Goal: Task Accomplishment & Management: Use online tool/utility

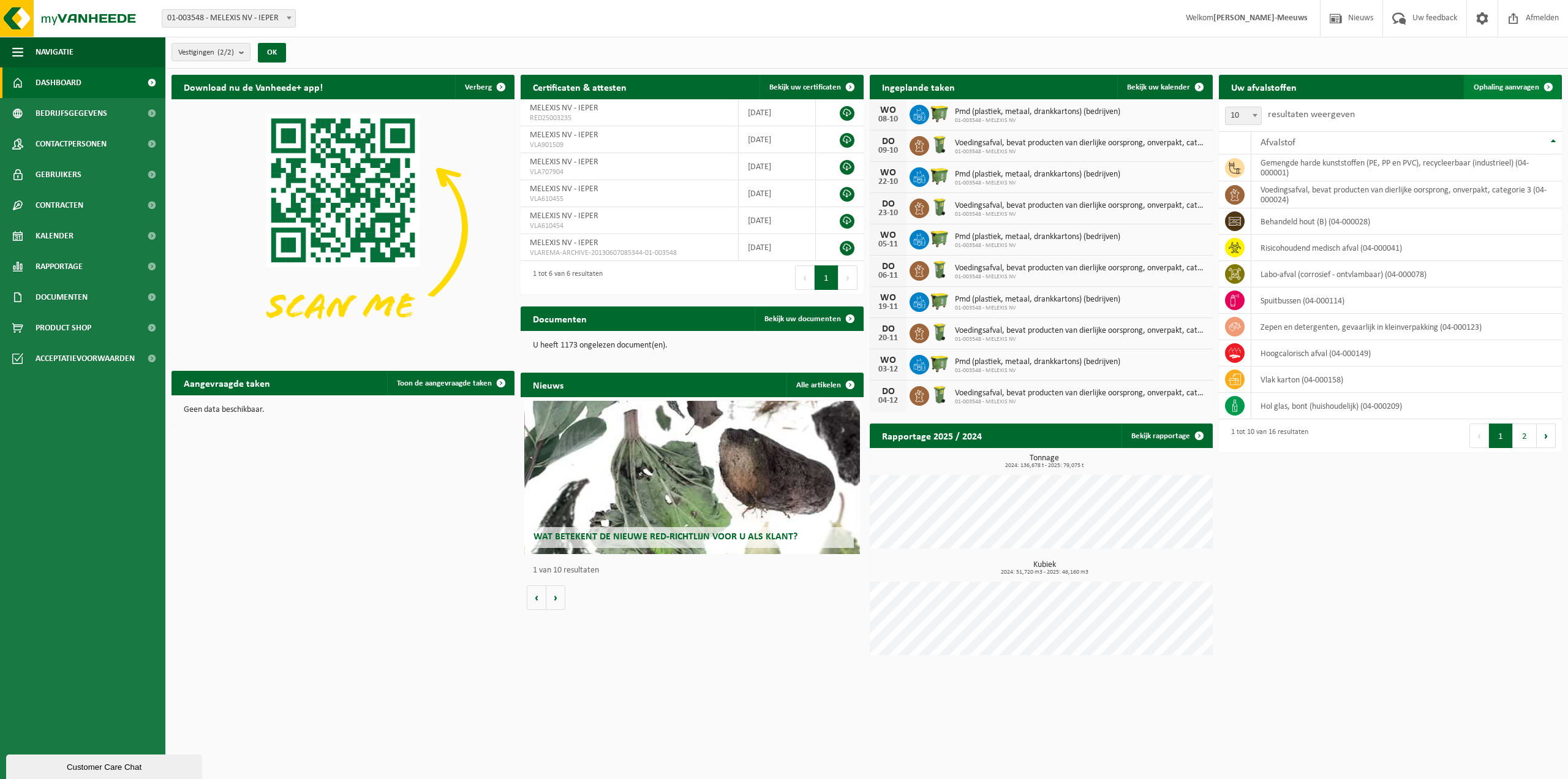
click at [1506, 87] on span "Ophaling aanvragen" at bounding box center [1507, 87] width 65 height 8
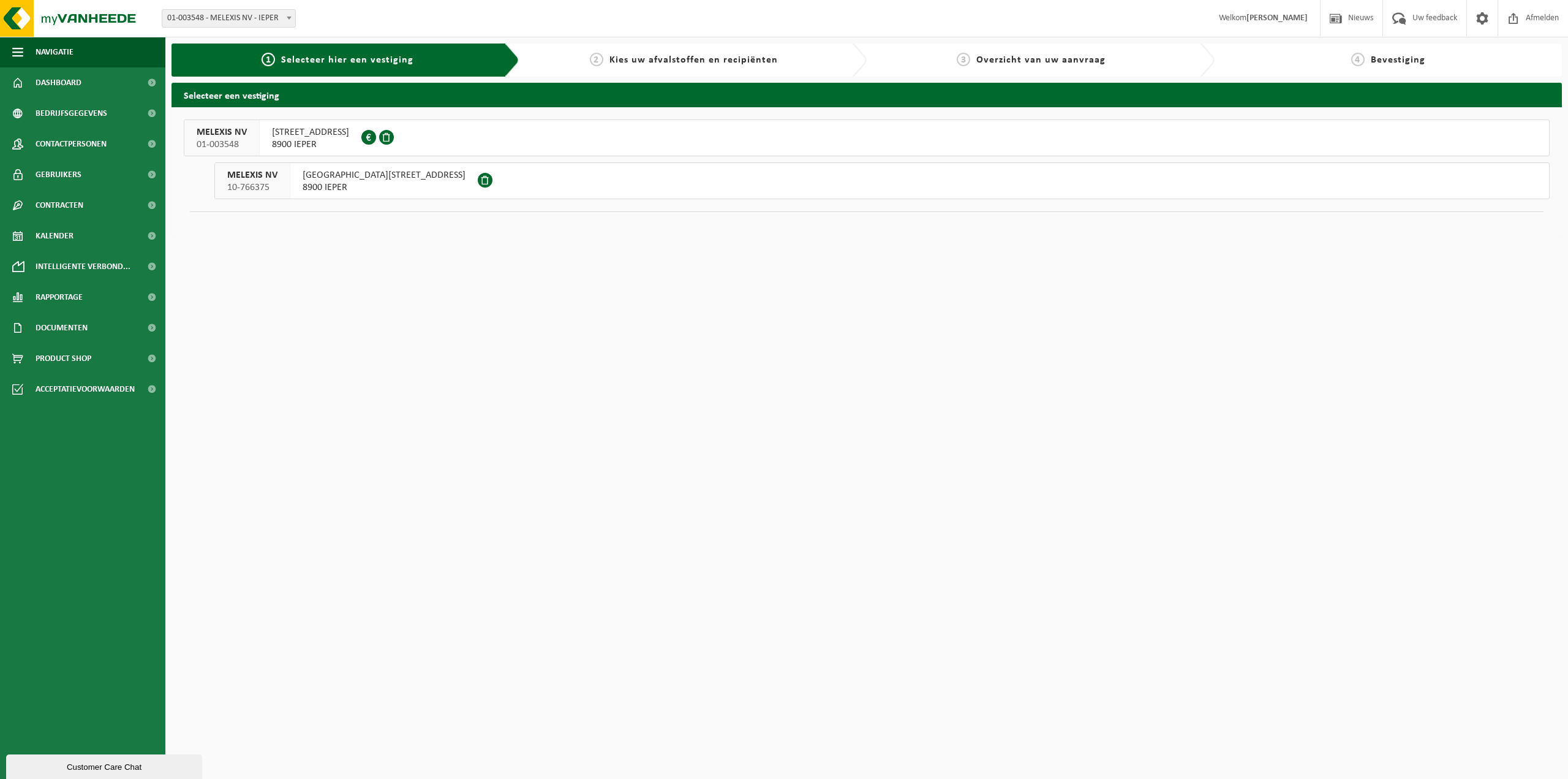
click at [361, 178] on span "SINT-KRISPIJNSTRAAT 7" at bounding box center [384, 175] width 163 height 12
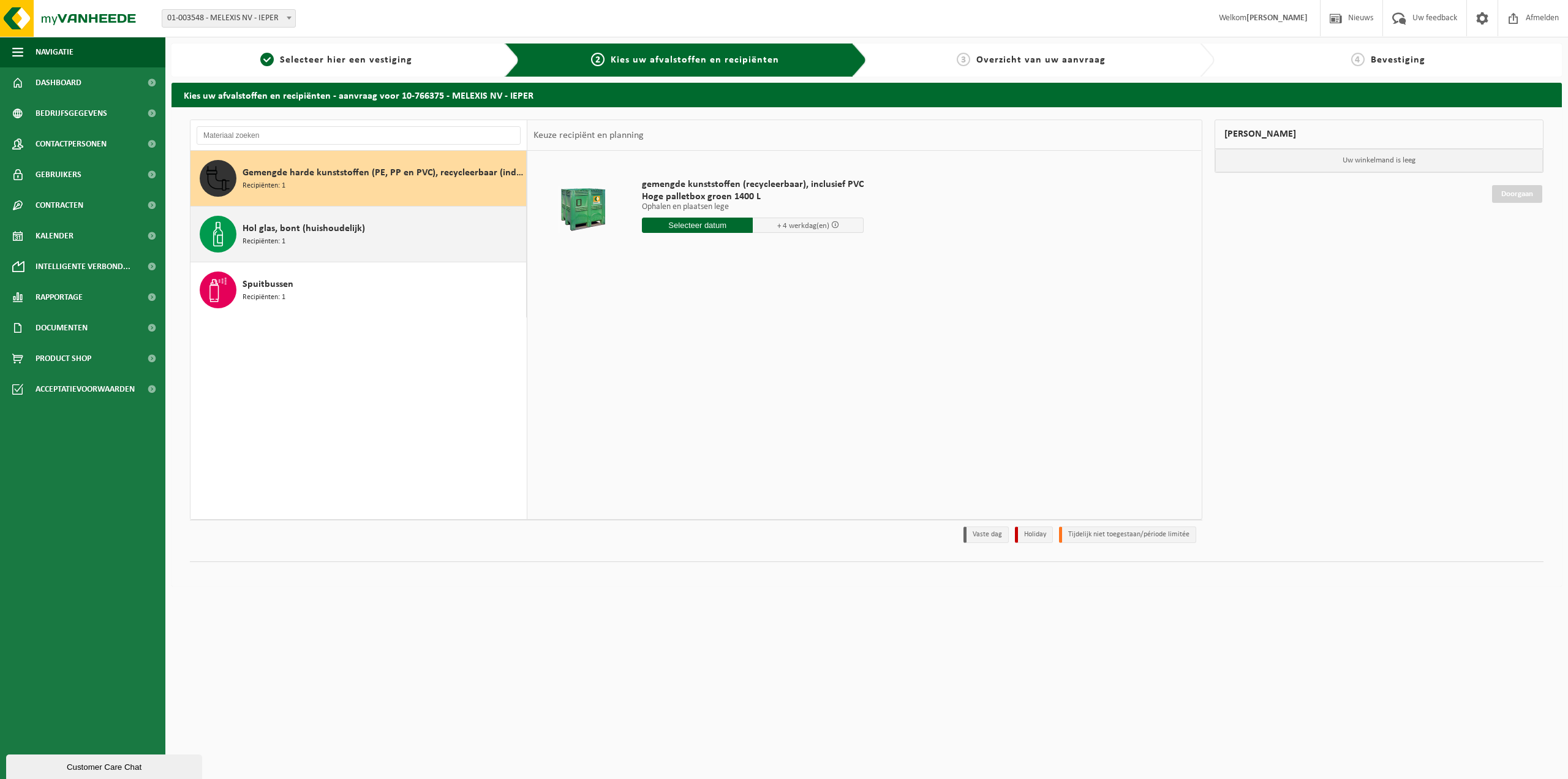
click at [379, 241] on div "Hol glas, bont (huishoudelijk) Recipiënten: 1" at bounding box center [383, 233] width 281 height 37
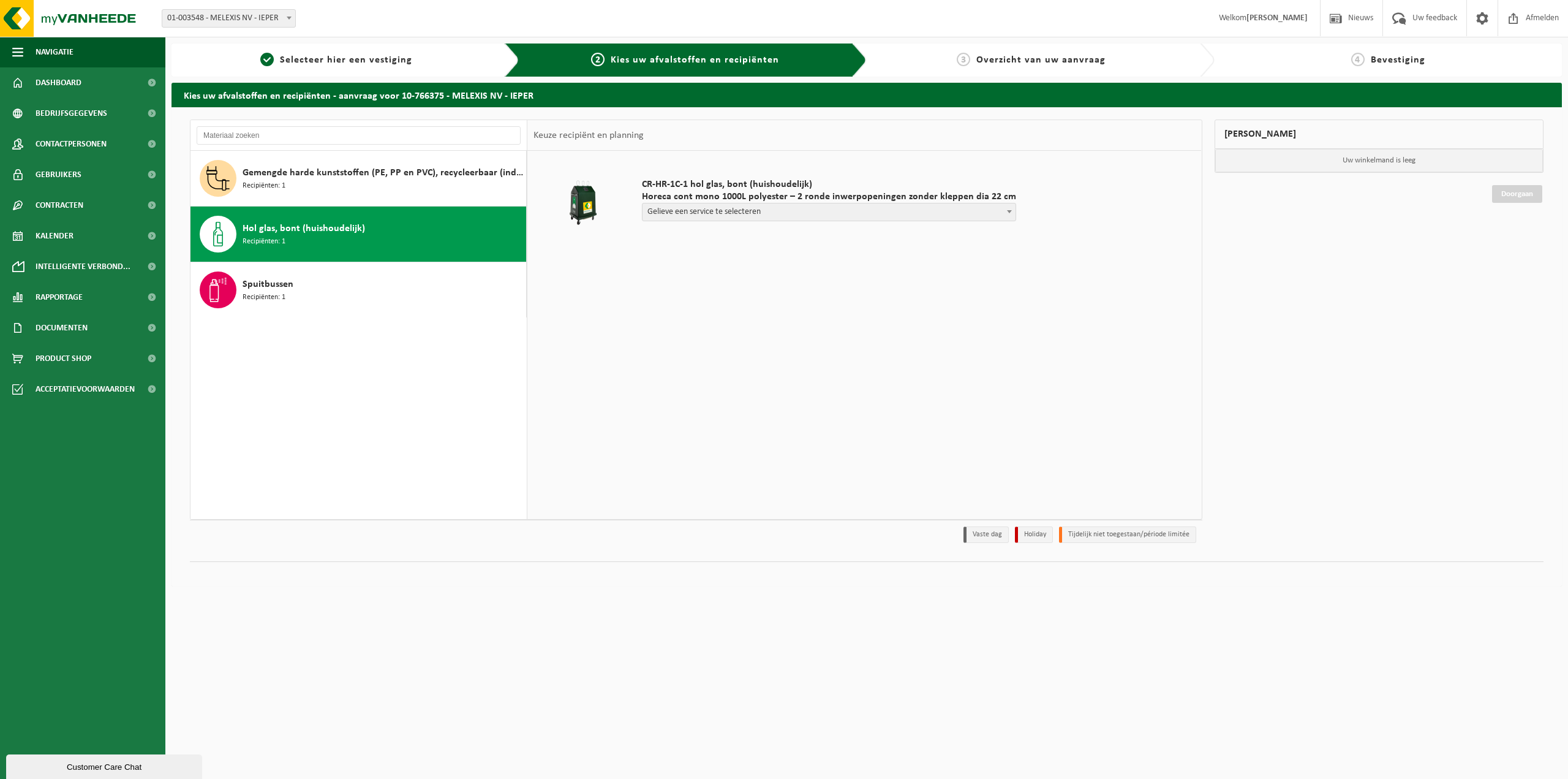
click at [1008, 212] on b at bounding box center [1010, 211] width 5 height 3
select select "TL-VEL-032357_CR-HR-1C-1000-PES-01_04-000209_16"
click at [767, 235] on input "text" at bounding box center [735, 234] width 187 height 15
click at [655, 345] on div "13" at bounding box center [654, 344] width 22 height 20
type input "Van [DATE]"
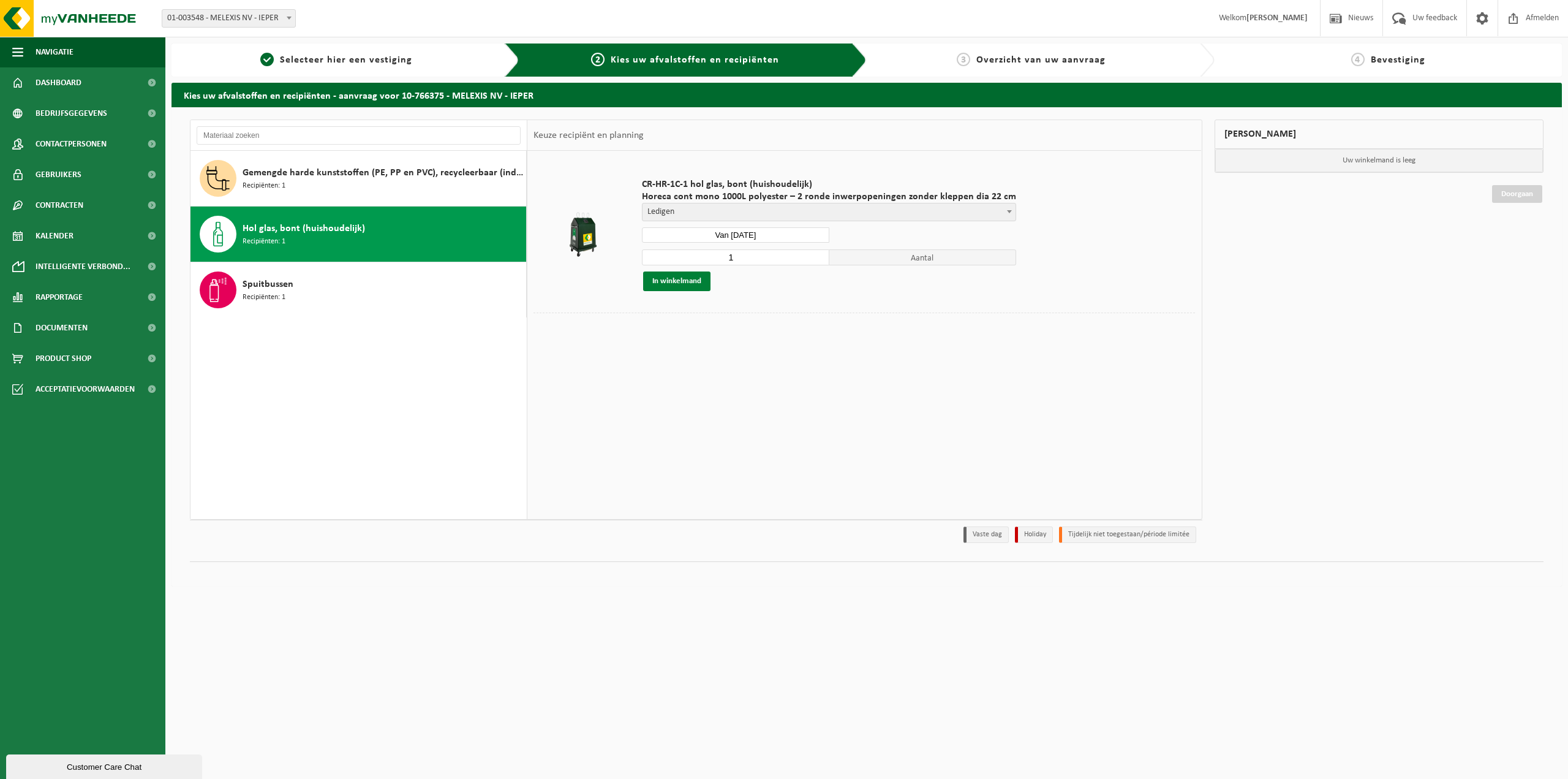
click at [683, 284] on button "In winkelmand" at bounding box center [677, 282] width 67 height 20
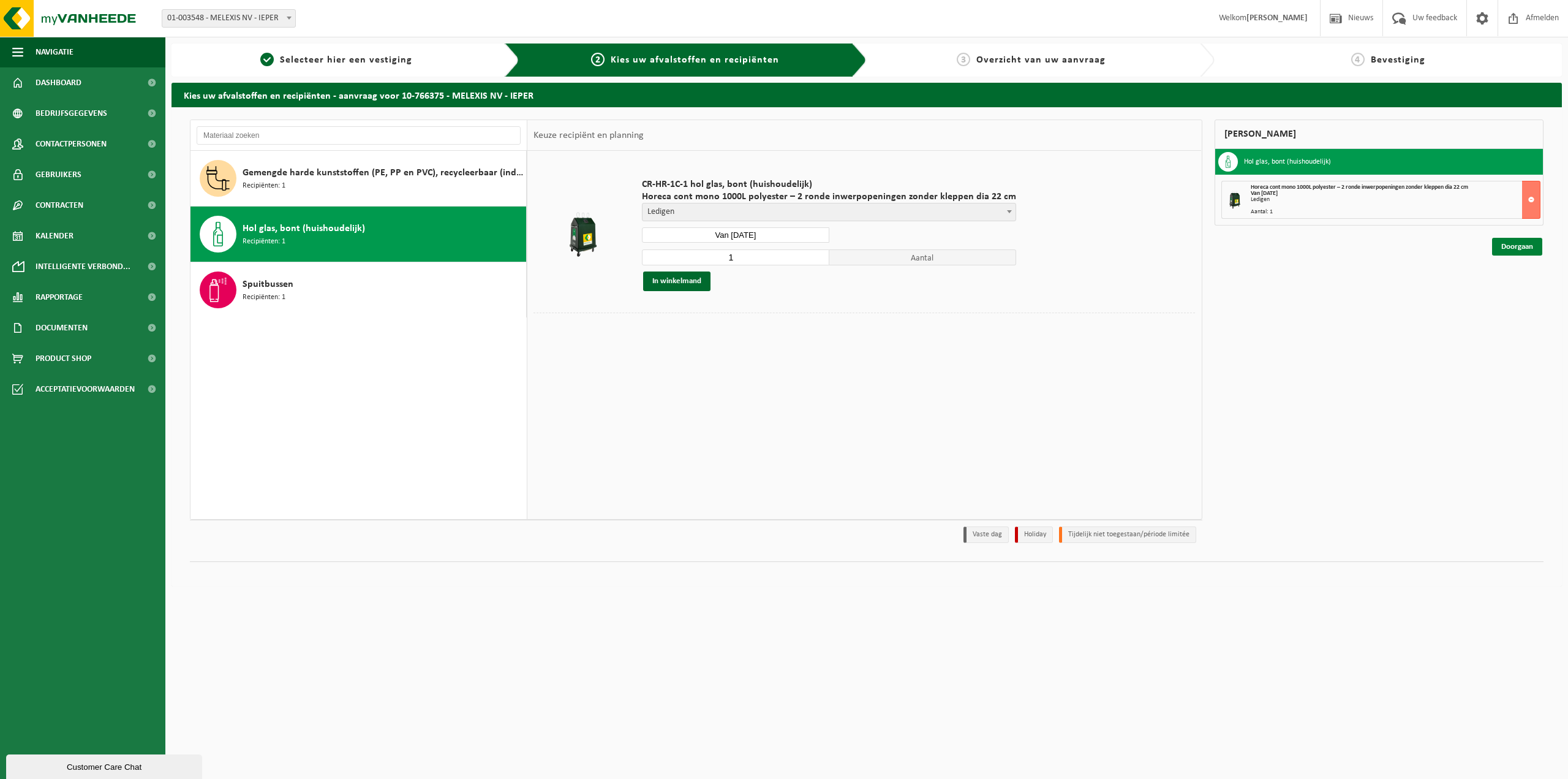
click at [1516, 245] on link "Doorgaan" at bounding box center [1517, 247] width 51 height 18
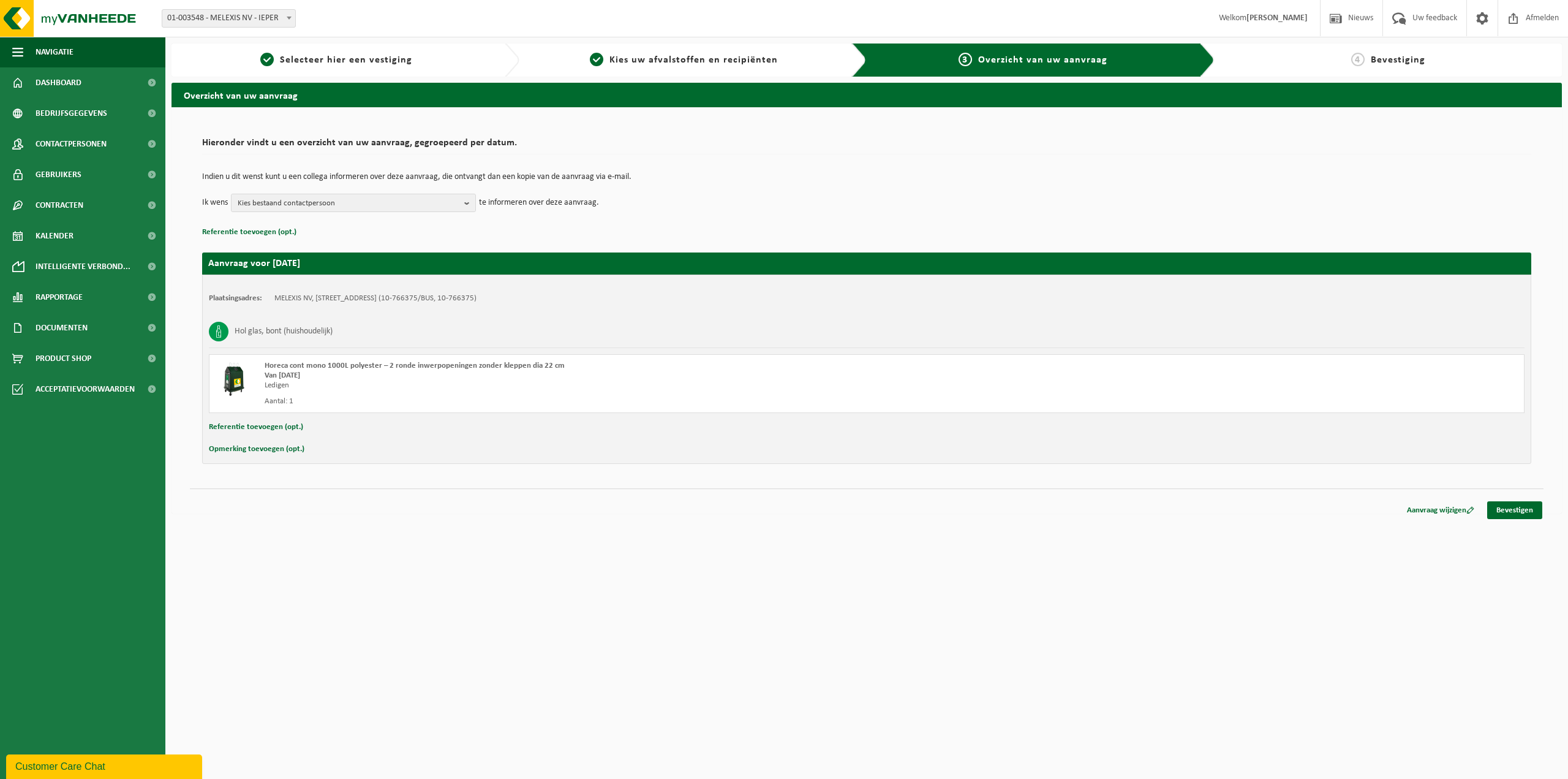
click at [253, 449] on button "Opmerking toevoegen (opt.)" at bounding box center [257, 450] width 95 height 16
click at [361, 452] on input "text" at bounding box center [891, 451] width 1244 height 19
click at [262, 426] on button "Referentie toevoegen (opt.)" at bounding box center [256, 428] width 94 height 16
click at [275, 456] on input "text" at bounding box center [891, 453] width 1244 height 19
type input "De container voor glas zal klaar staan op de locatie ROZENDAALSTRAAT 12, bij on…"
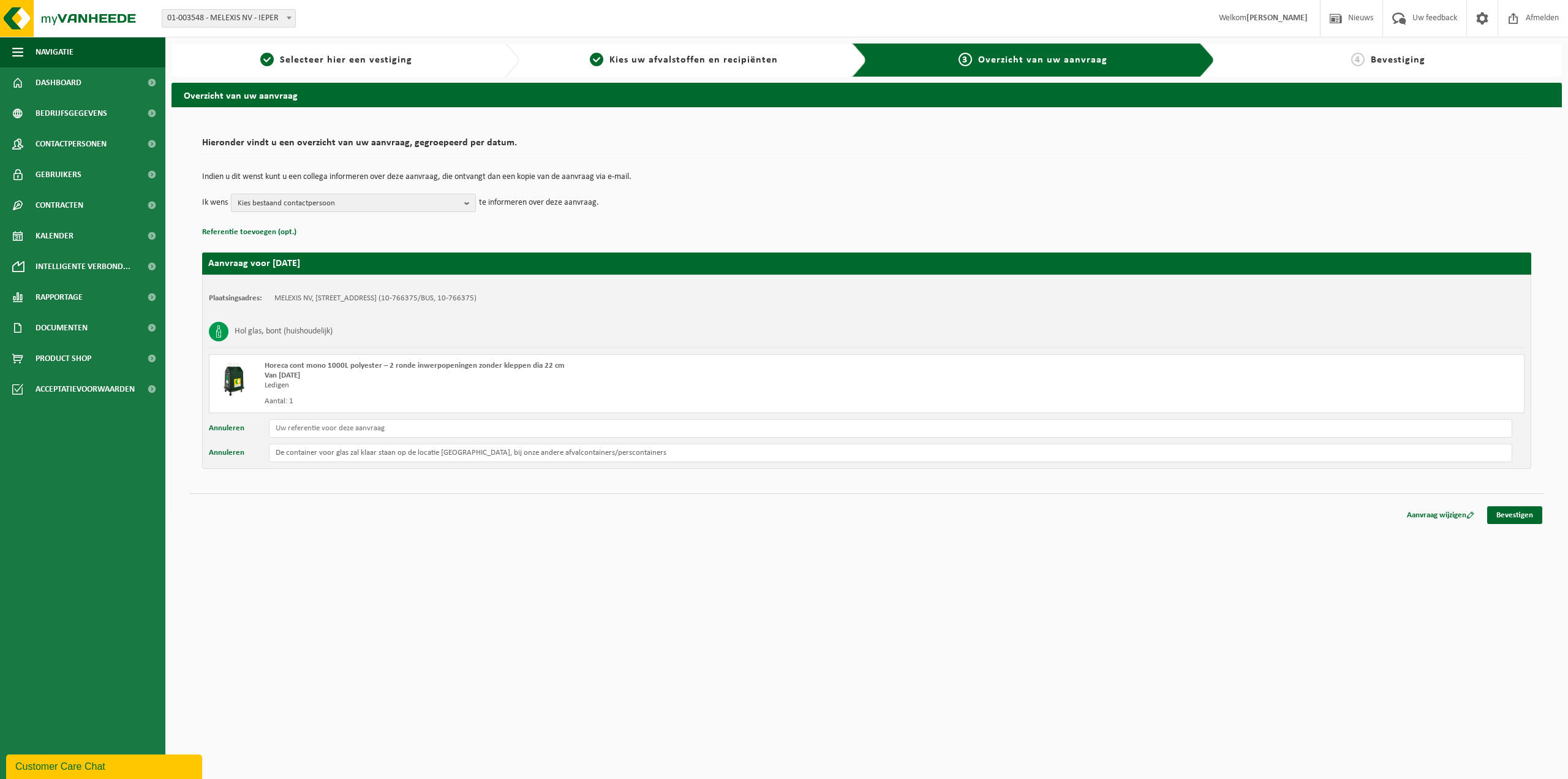
click at [468, 204] on b "button" at bounding box center [469, 202] width 11 height 17
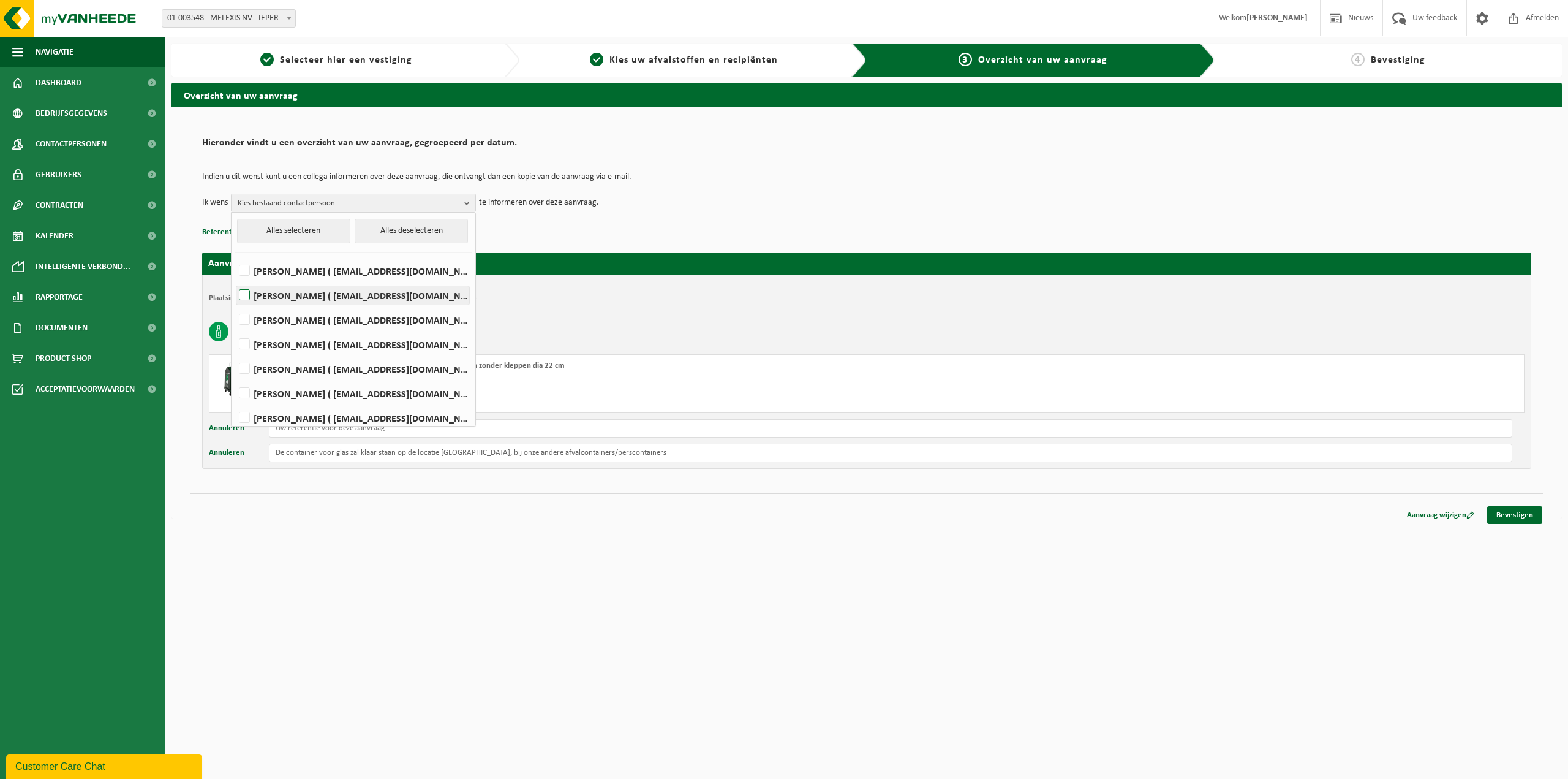
click at [244, 296] on label "Emilie Collie ( eco@melexis.com )" at bounding box center [352, 295] width 233 height 19
click at [235, 280] on input "Emilie Collie ( eco@melexis.com )" at bounding box center [234, 280] width 1 height 1
click at [548, 225] on p "Referentie toevoegen (opt.)" at bounding box center [867, 232] width 1329 height 16
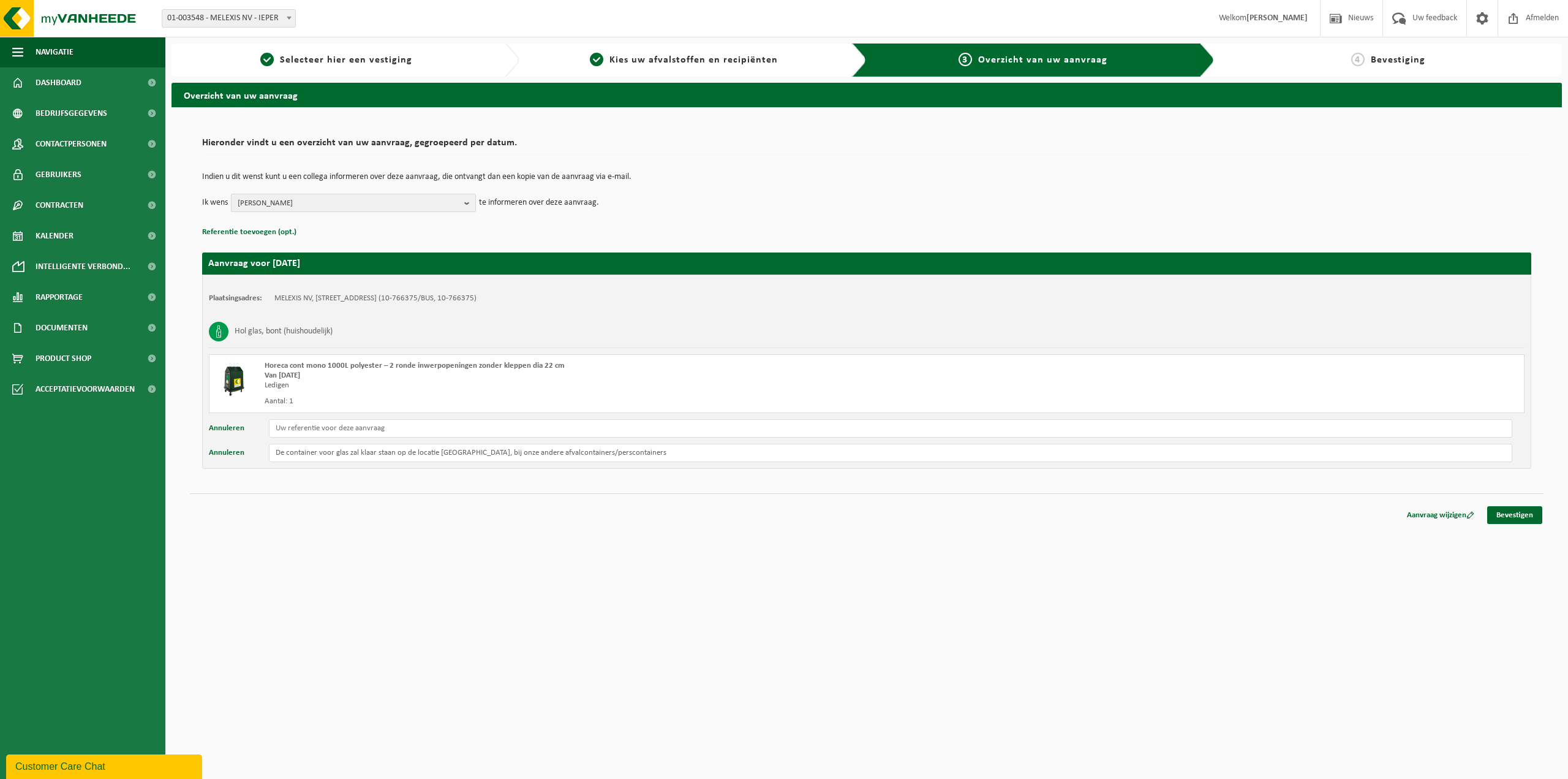
click at [469, 201] on b "button" at bounding box center [469, 202] width 11 height 17
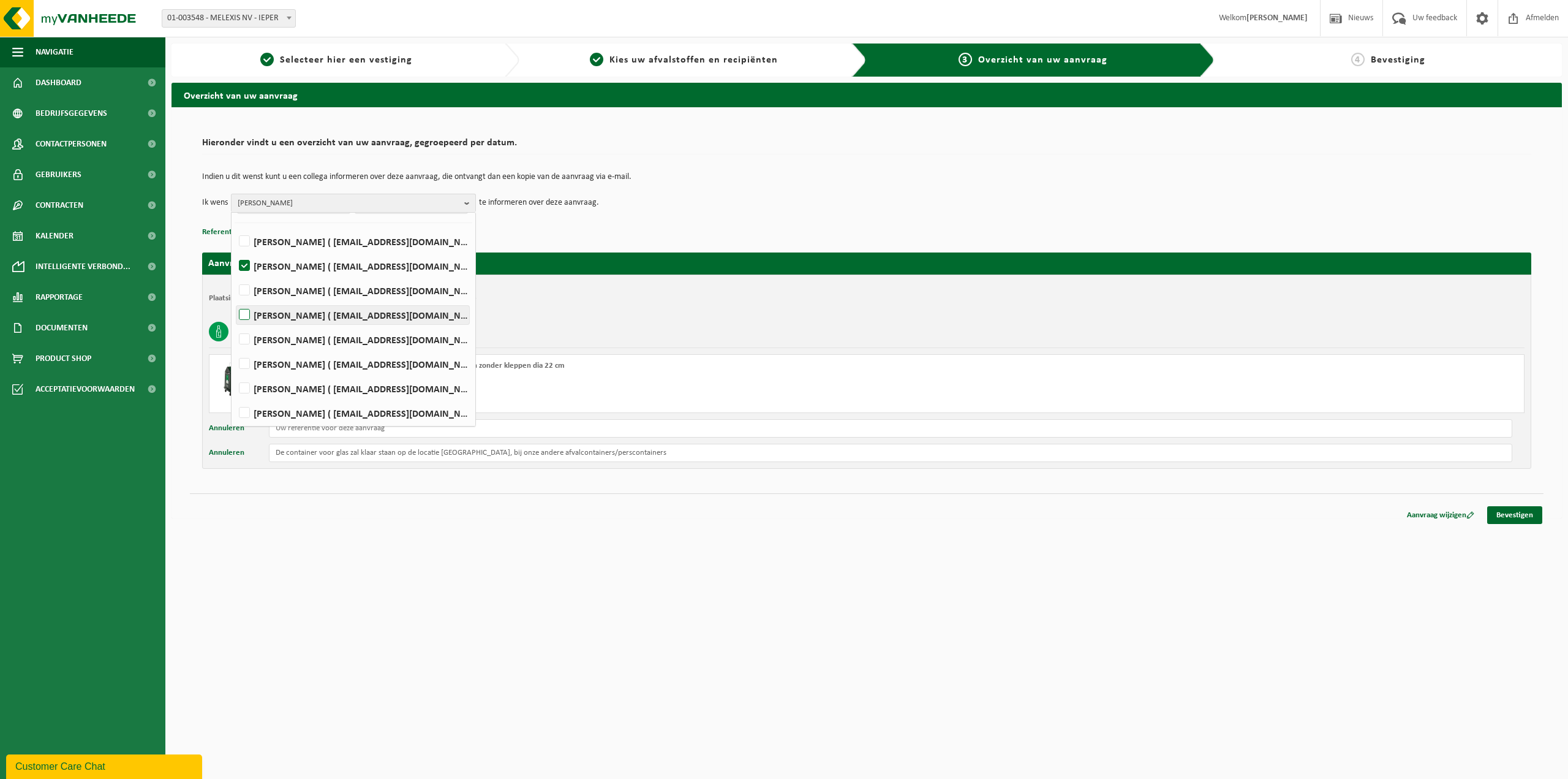
scroll to position [56, 0]
click at [246, 237] on label "Emilie Collie ( eco@melexis.com )" at bounding box center [352, 239] width 233 height 19
click at [235, 224] on input "Emilie Collie ( eco@melexis.com )" at bounding box center [234, 223] width 1 height 1
checkbox input "false"
click at [244, 363] on label "Philip Niville ( pni@melexis.com )" at bounding box center [352, 362] width 233 height 19
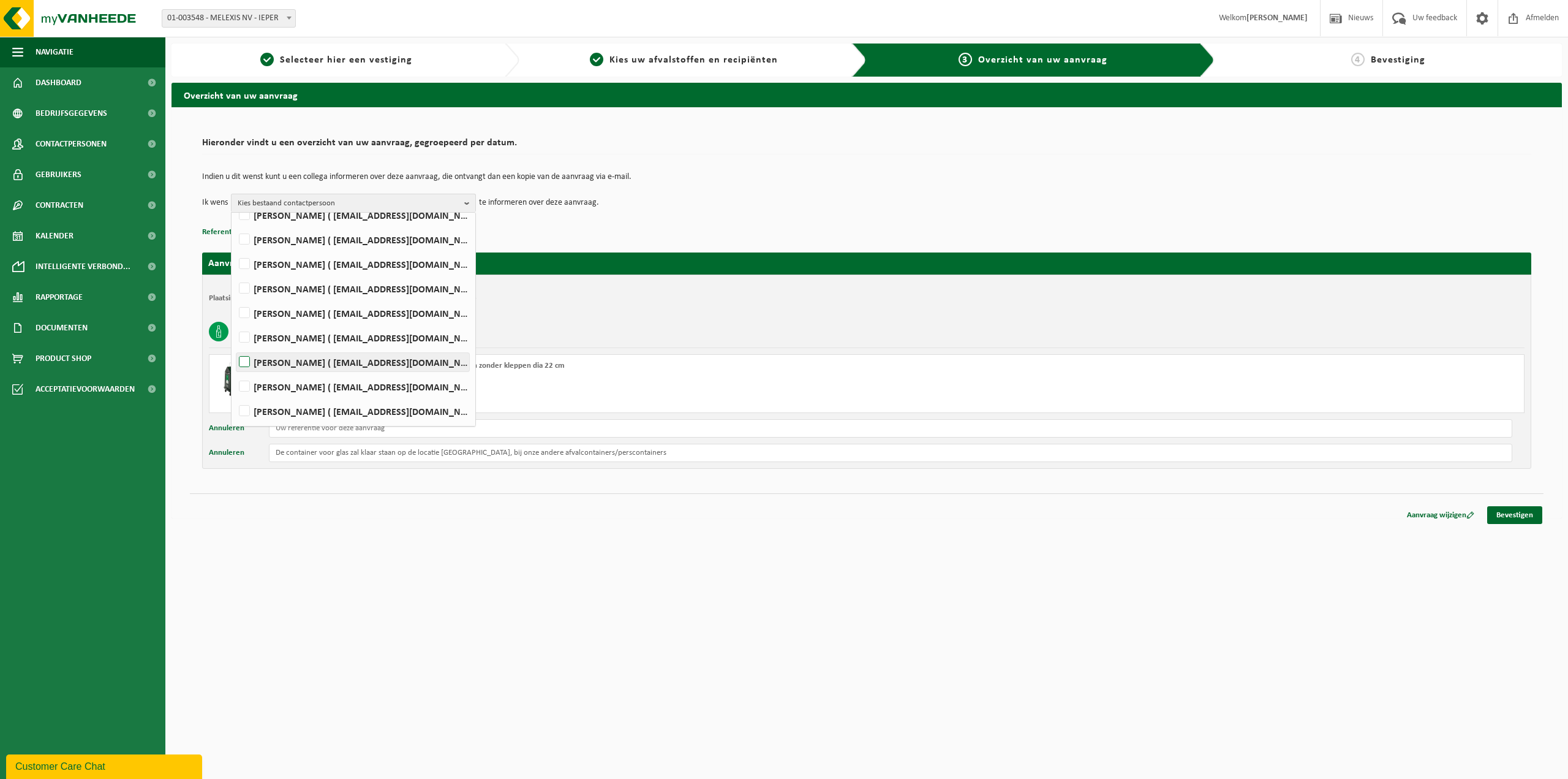
click at [235, 347] on input "Philip Niville ( pni@melexis.com )" at bounding box center [234, 346] width 1 height 1
checkbox input "true"
click at [385, 549] on html "Vestiging: 01-003548 - MELEXIS NV - IEPER 10-766375 - MELEXIS NV - IEPER 01-003…" at bounding box center [784, 389] width 1568 height 779
drag, startPoint x: 467, startPoint y: 206, endPoint x: 472, endPoint y: 211, distance: 7.1
click at [467, 205] on b "button" at bounding box center [469, 203] width 11 height 18
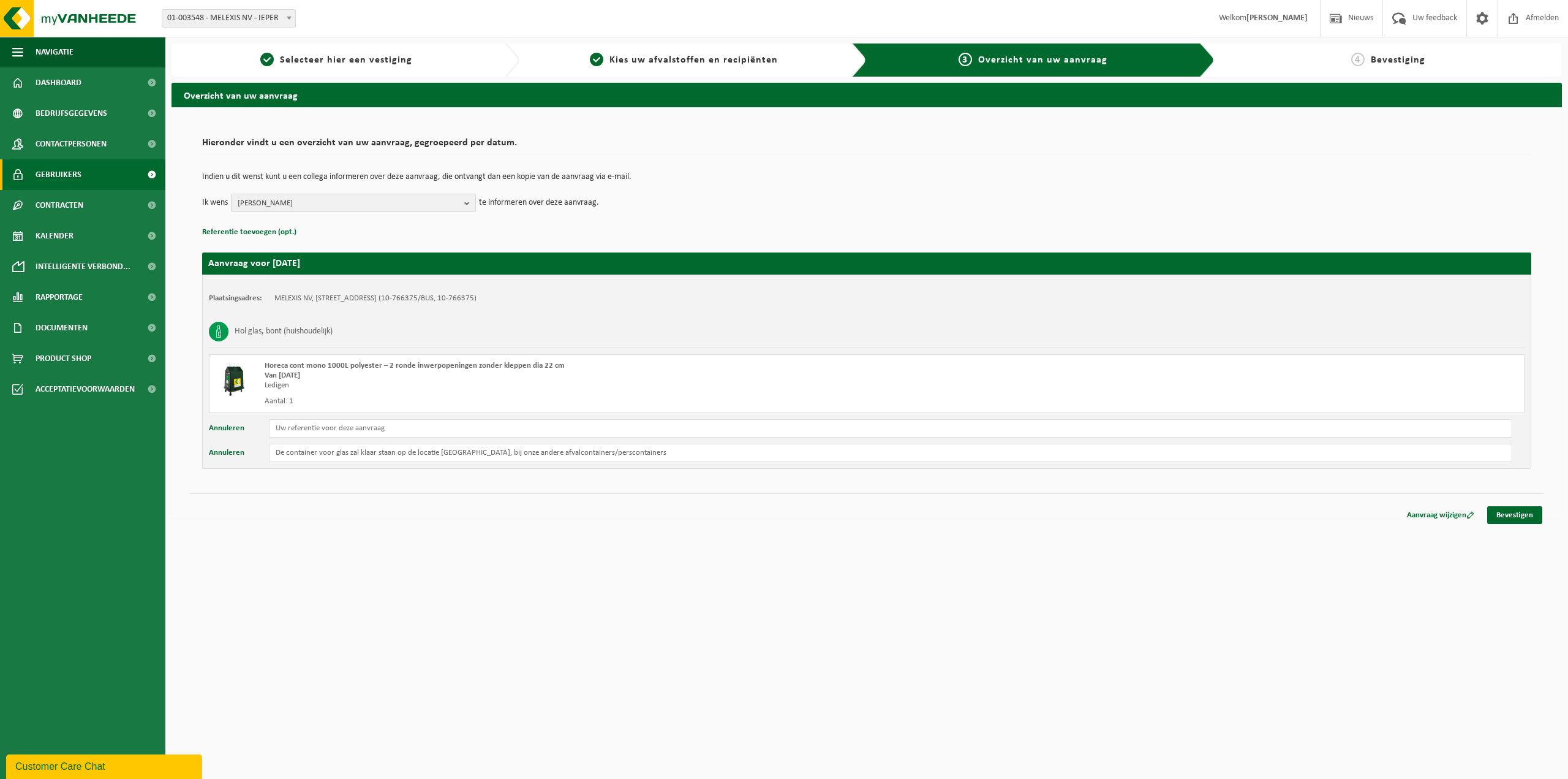
click at [155, 173] on span at bounding box center [152, 175] width 28 height 31
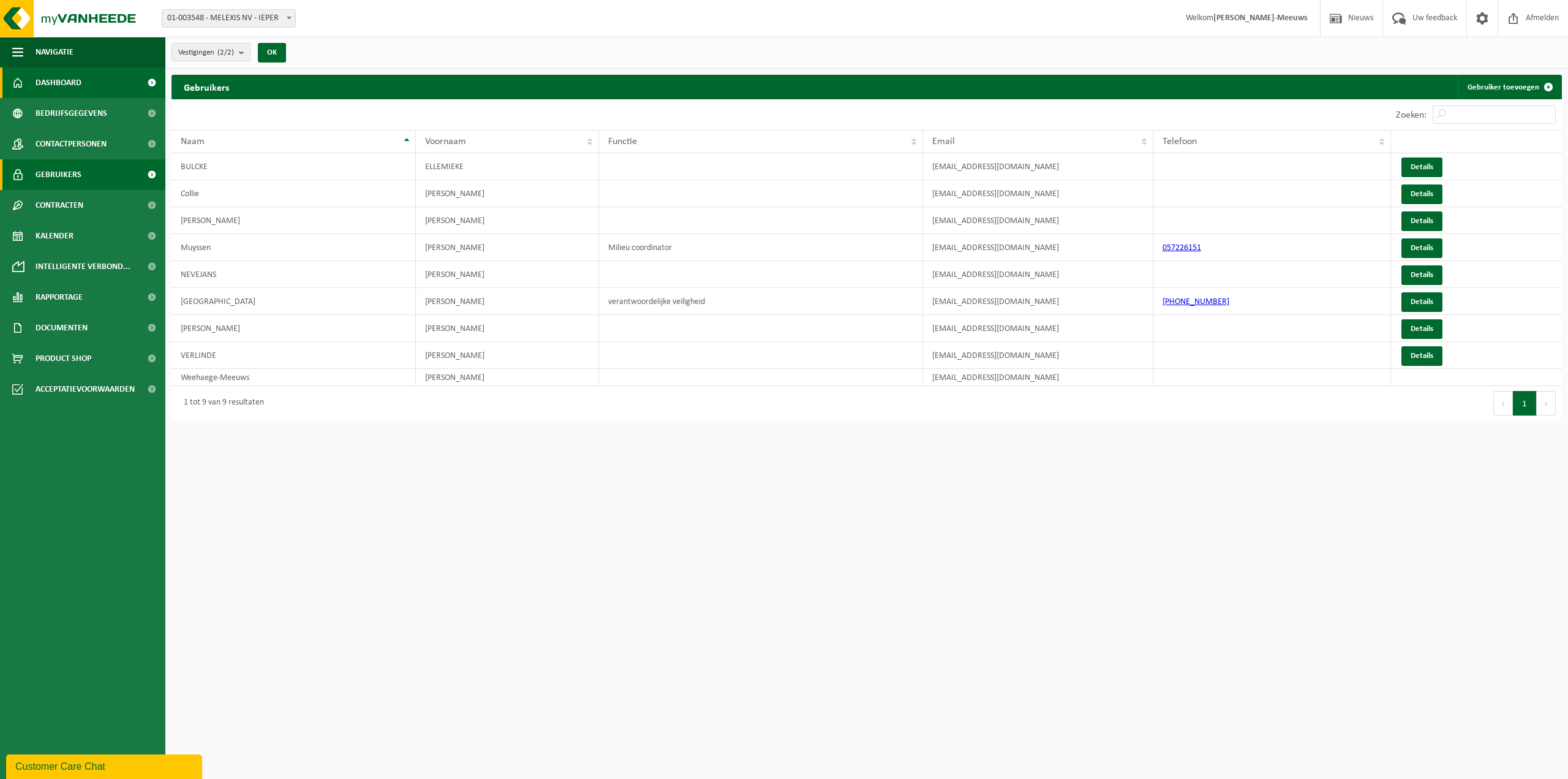
click at [51, 84] on span "Dashboard" at bounding box center [59, 82] width 46 height 31
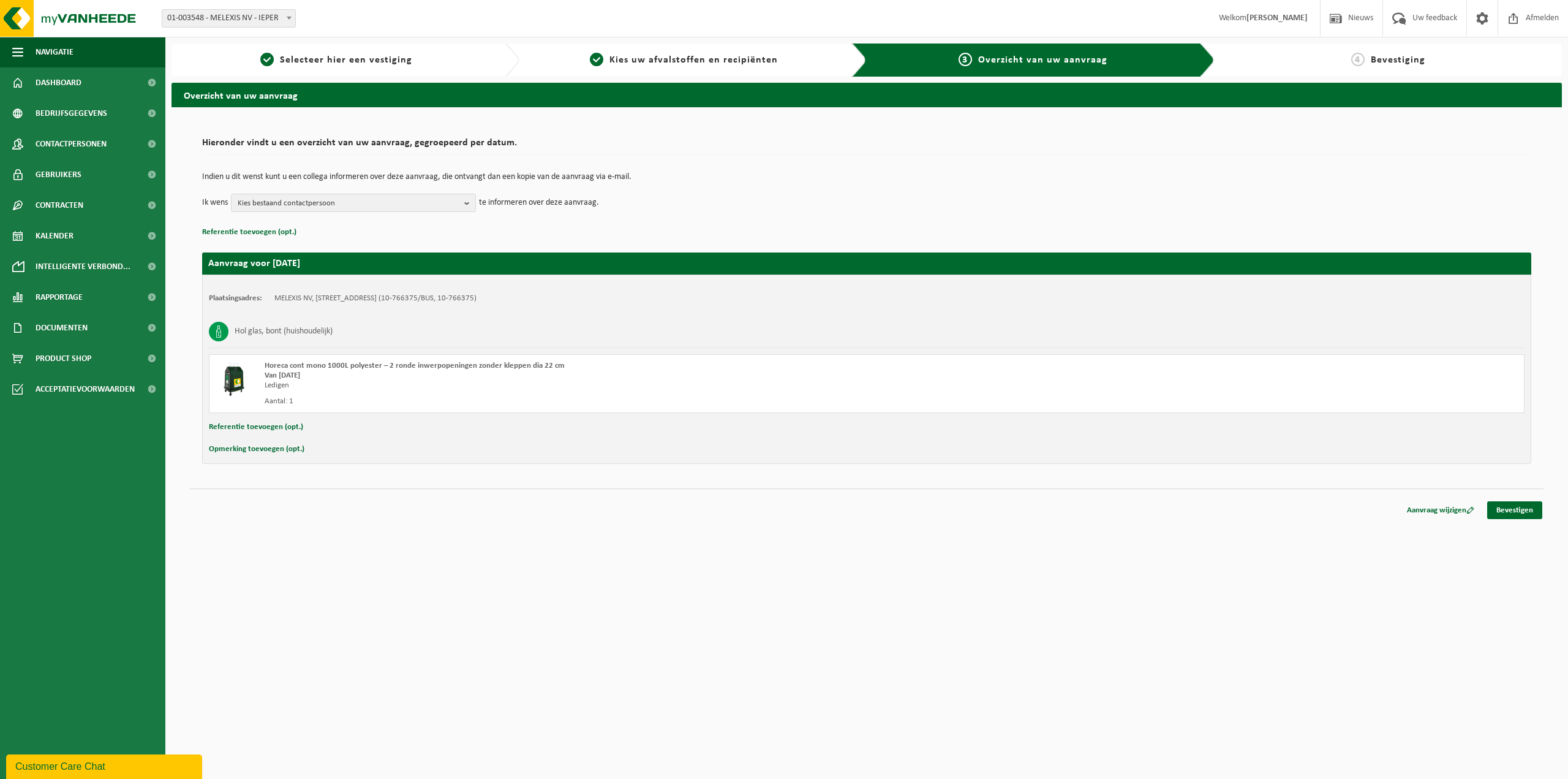
click at [583, 634] on html "Vestiging: 01-003548 - MELEXIS NV - IEPER 10-766375 - MELEXIS NV - IEPER 01-003…" at bounding box center [784, 389] width 1568 height 779
click at [261, 450] on button "Opmerking toevoegen (opt.)" at bounding box center [257, 450] width 95 height 16
click at [320, 451] on input "text" at bounding box center [891, 451] width 1244 height 19
click at [453, 453] on input "De container voor glas afval zal klaar staan op de locatis [GEOGRAPHIC_DATA]" at bounding box center [891, 451] width 1244 height 19
click at [531, 450] on input "De container voor glas afval zal klaar staan op de locatie [STREET_ADDRESS]" at bounding box center [891, 451] width 1244 height 19
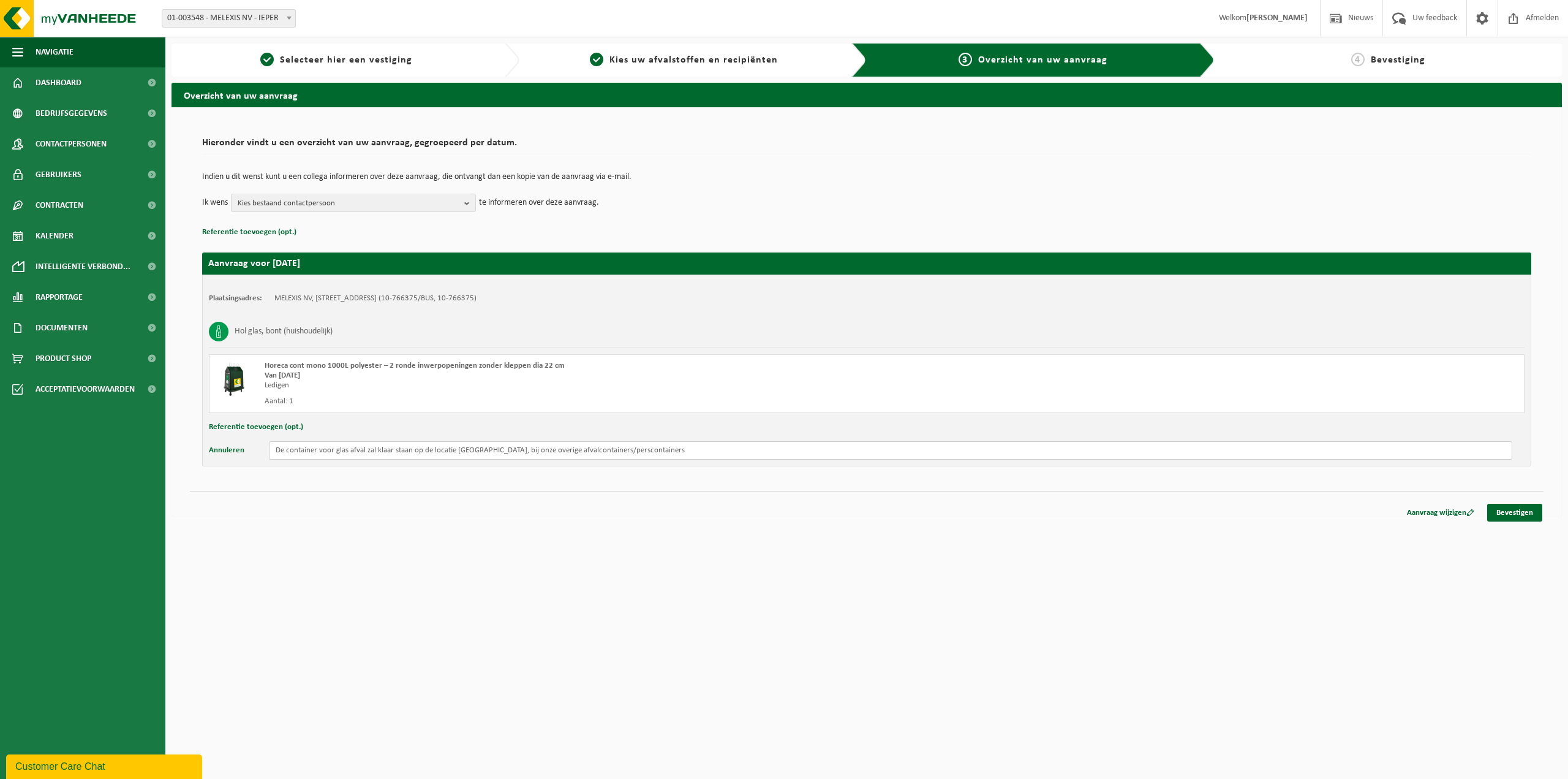
click at [458, 451] on input "De container voor glas afval zal klaar staan op de locatie [GEOGRAPHIC_DATA], b…" at bounding box center [891, 451] width 1244 height 19
click at [698, 450] on input "De container voor glas afval zal klaar staan op de locatie "[STREET_ADDRESS]" ,…" at bounding box center [891, 451] width 1244 height 19
click at [593, 452] on input "De container voor glas afval zal klaar staan op de locatie "ROZENDAALSTRAAT 12"…" at bounding box center [891, 451] width 1244 height 19
click at [702, 454] on input "De container voor glas afval zal klaar staan op de locatie "ROZENDAALSTRAAT 12"…" at bounding box center [891, 451] width 1244 height 19
type input "De container voor glas afval zal klaar staan op de locatie "ROZENDAALSTRAAT 12"…"
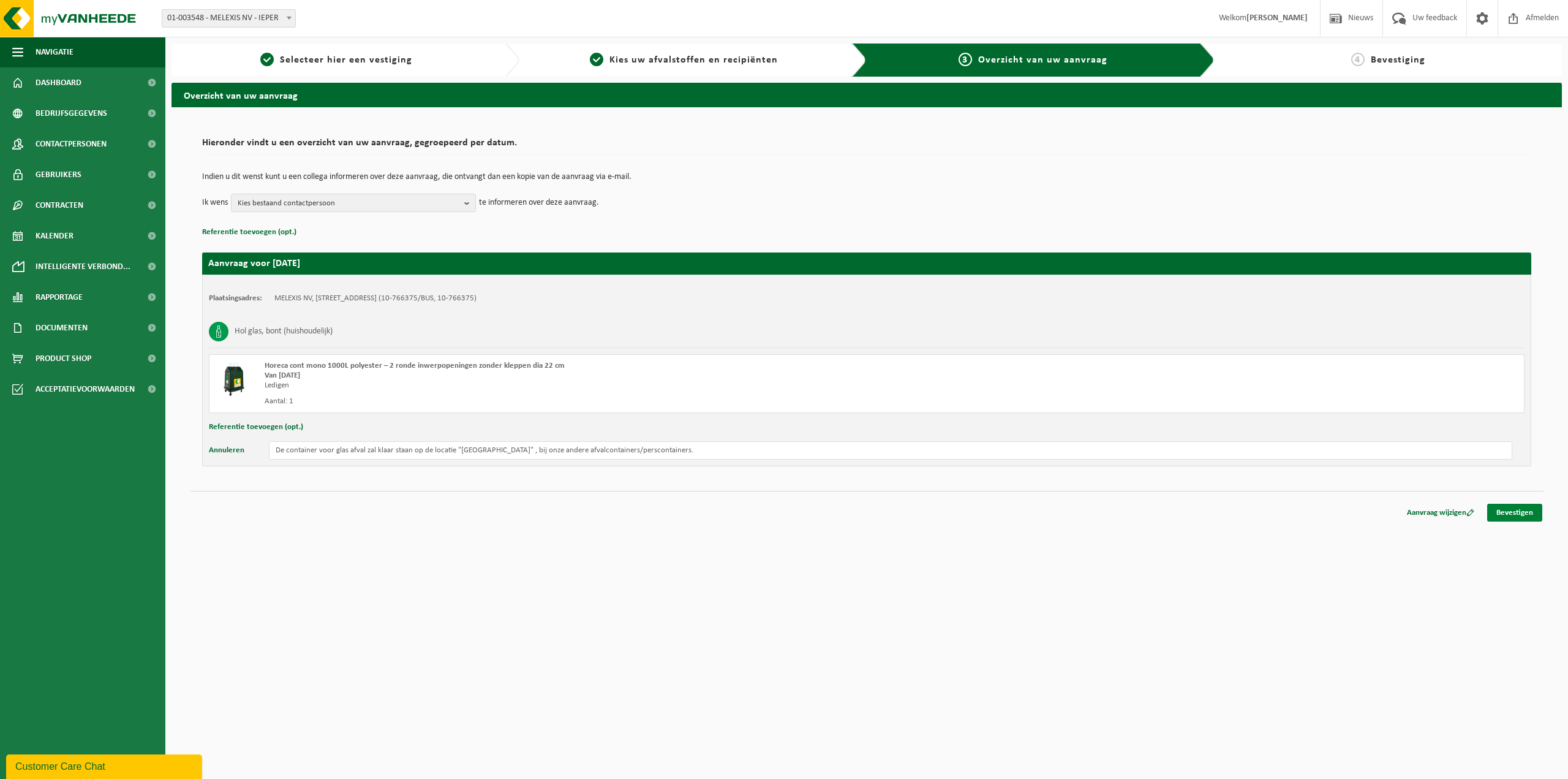
click at [1519, 516] on link "Bevestigen" at bounding box center [1515, 513] width 56 height 18
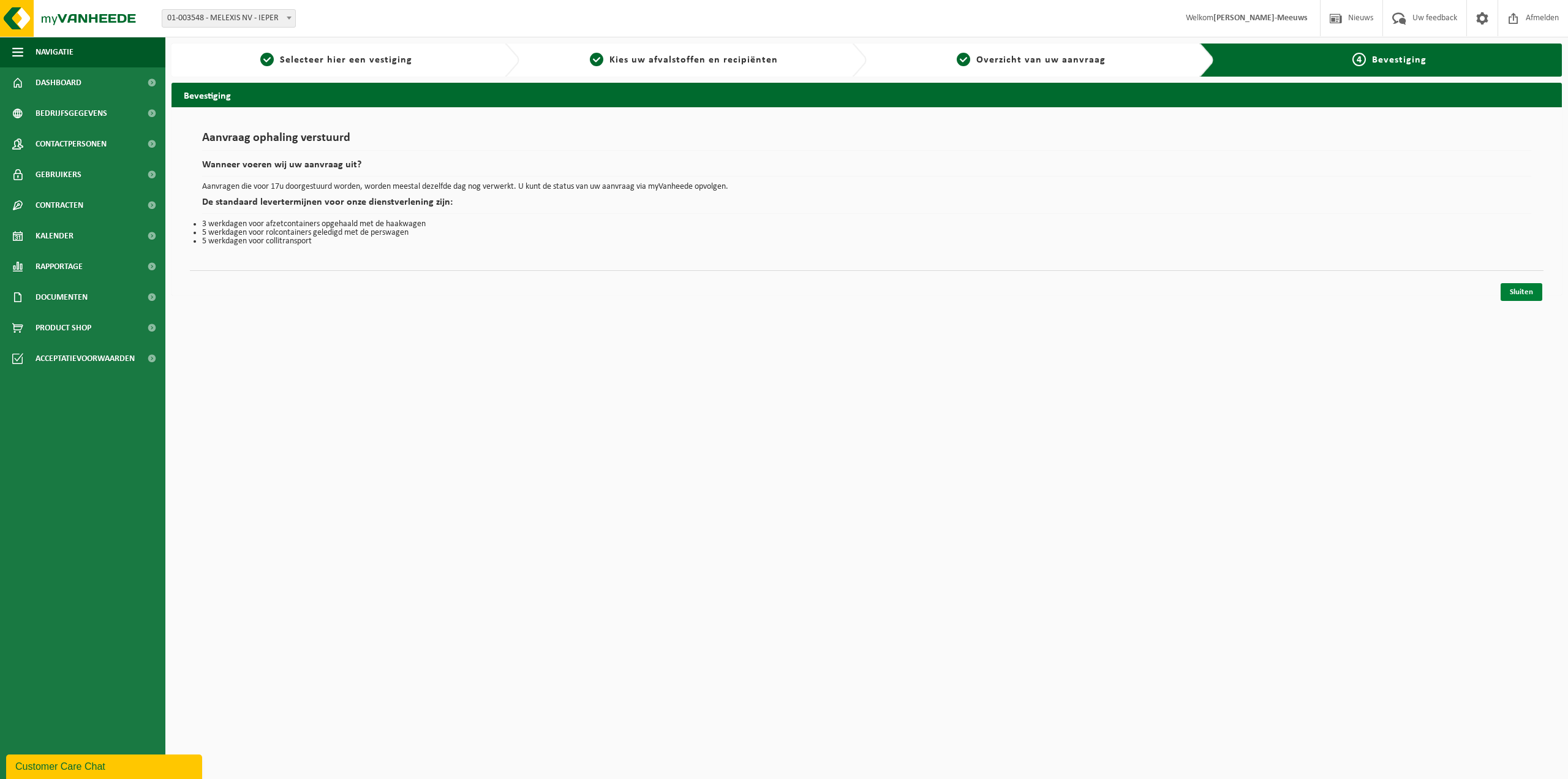
click at [1520, 291] on link "Sluiten" at bounding box center [1521, 292] width 42 height 18
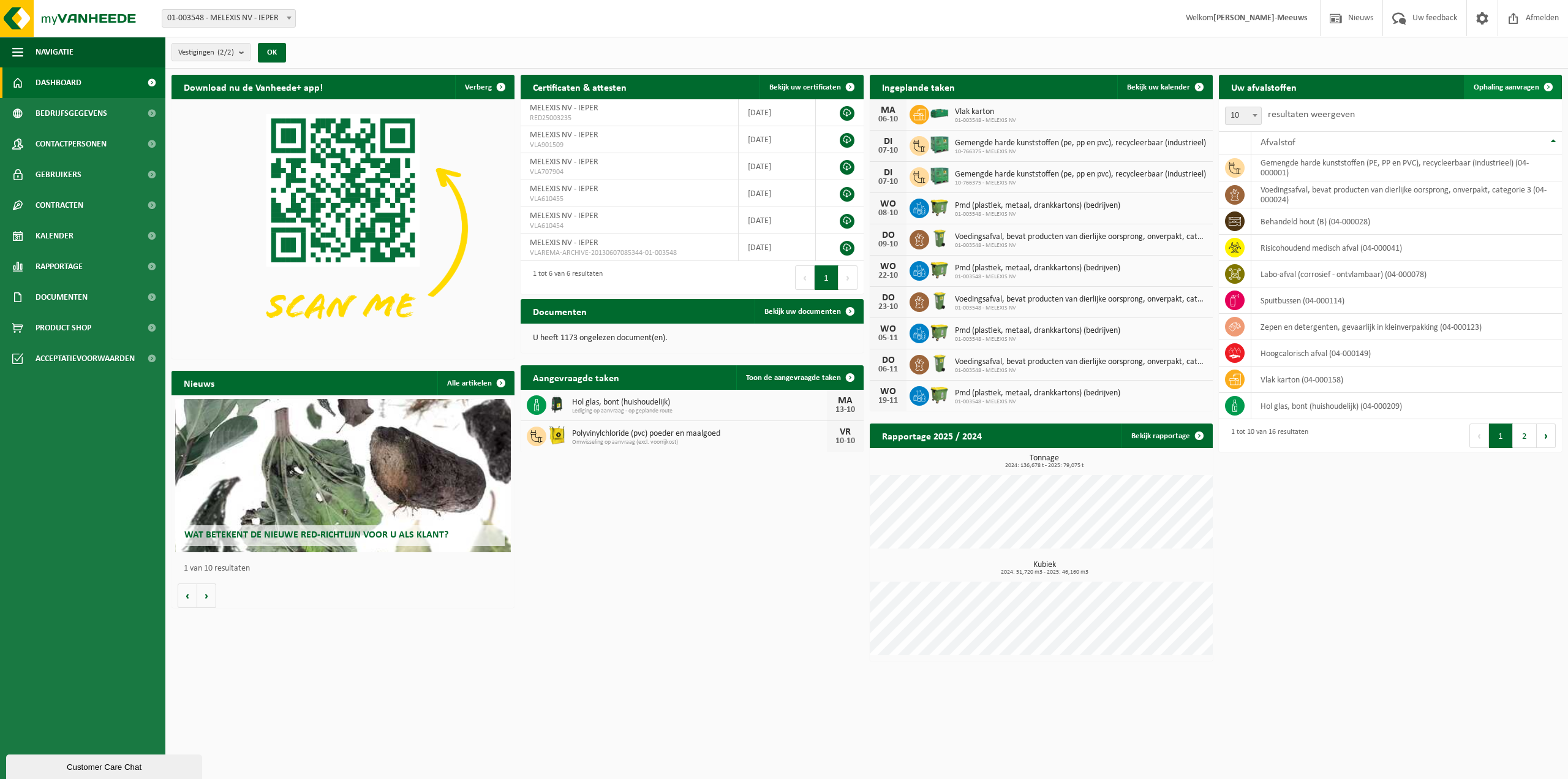
click at [1526, 83] on span "Ophaling aanvragen" at bounding box center [1507, 87] width 65 height 8
click at [1153, 87] on span "Bekijk uw kalender" at bounding box center [1159, 87] width 63 height 8
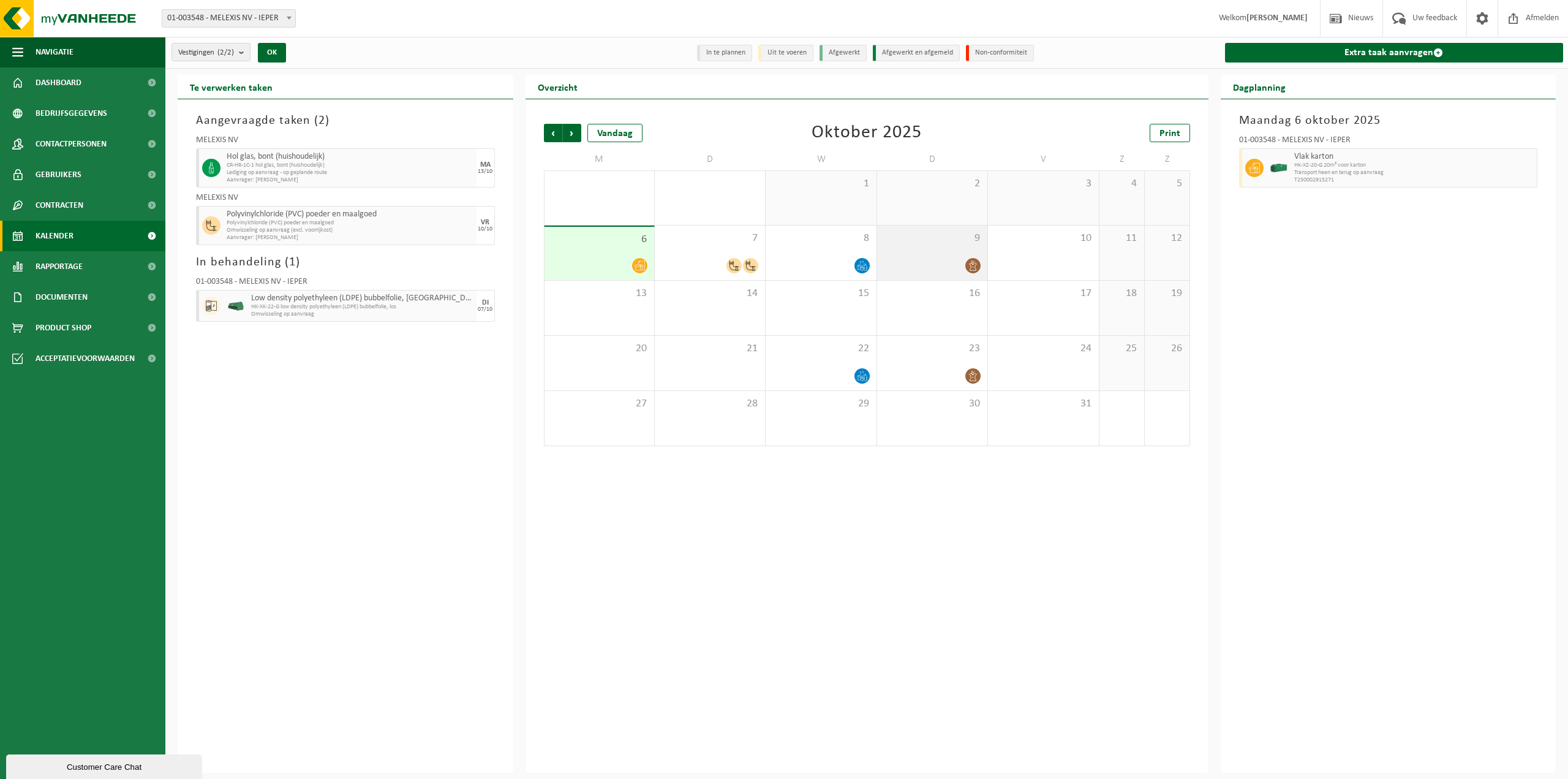
click at [928, 267] on div at bounding box center [932, 265] width 98 height 17
click at [714, 252] on div "7" at bounding box center [709, 252] width 110 height 55
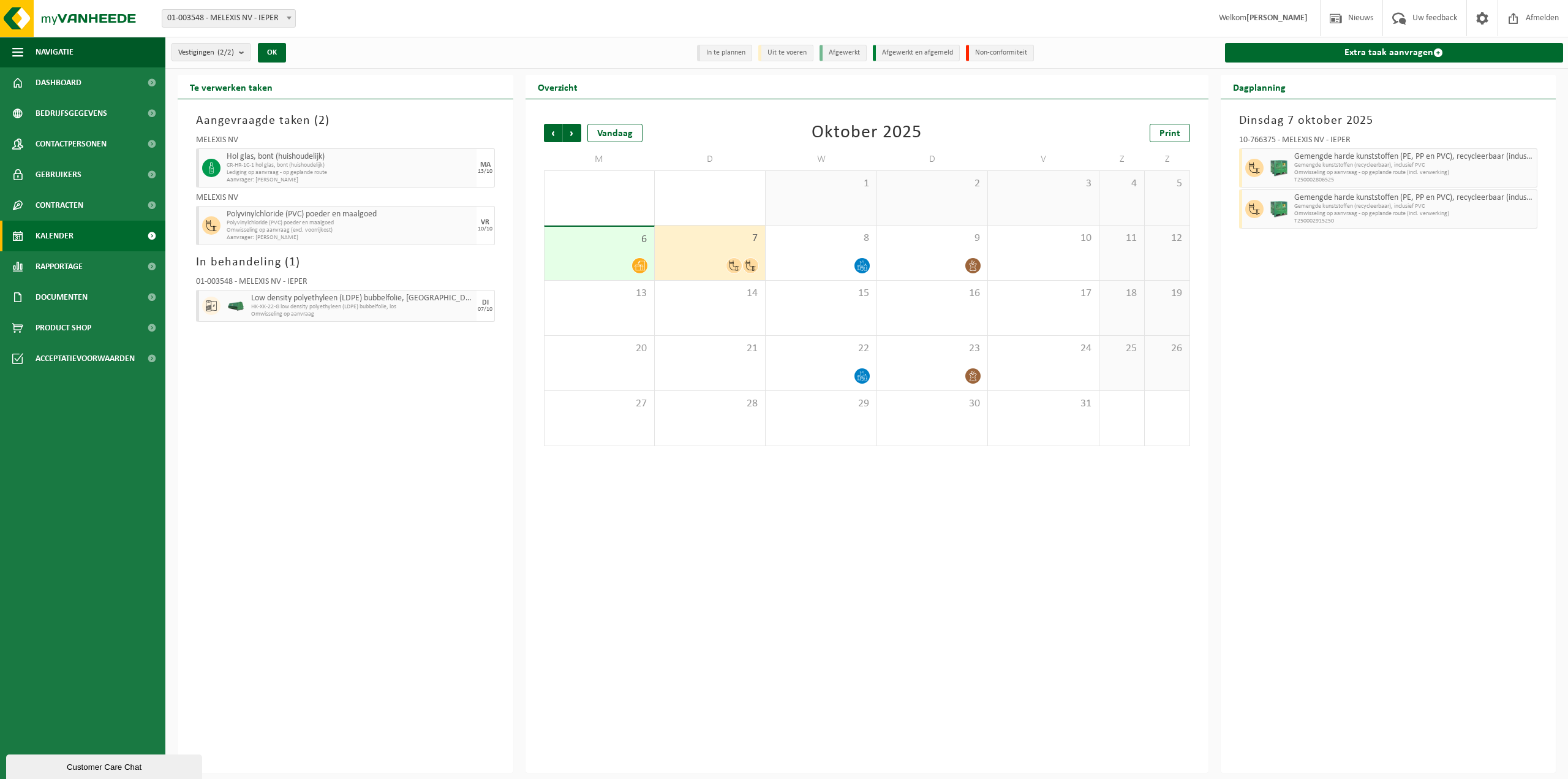
click at [595, 262] on div at bounding box center [599, 265] width 97 height 17
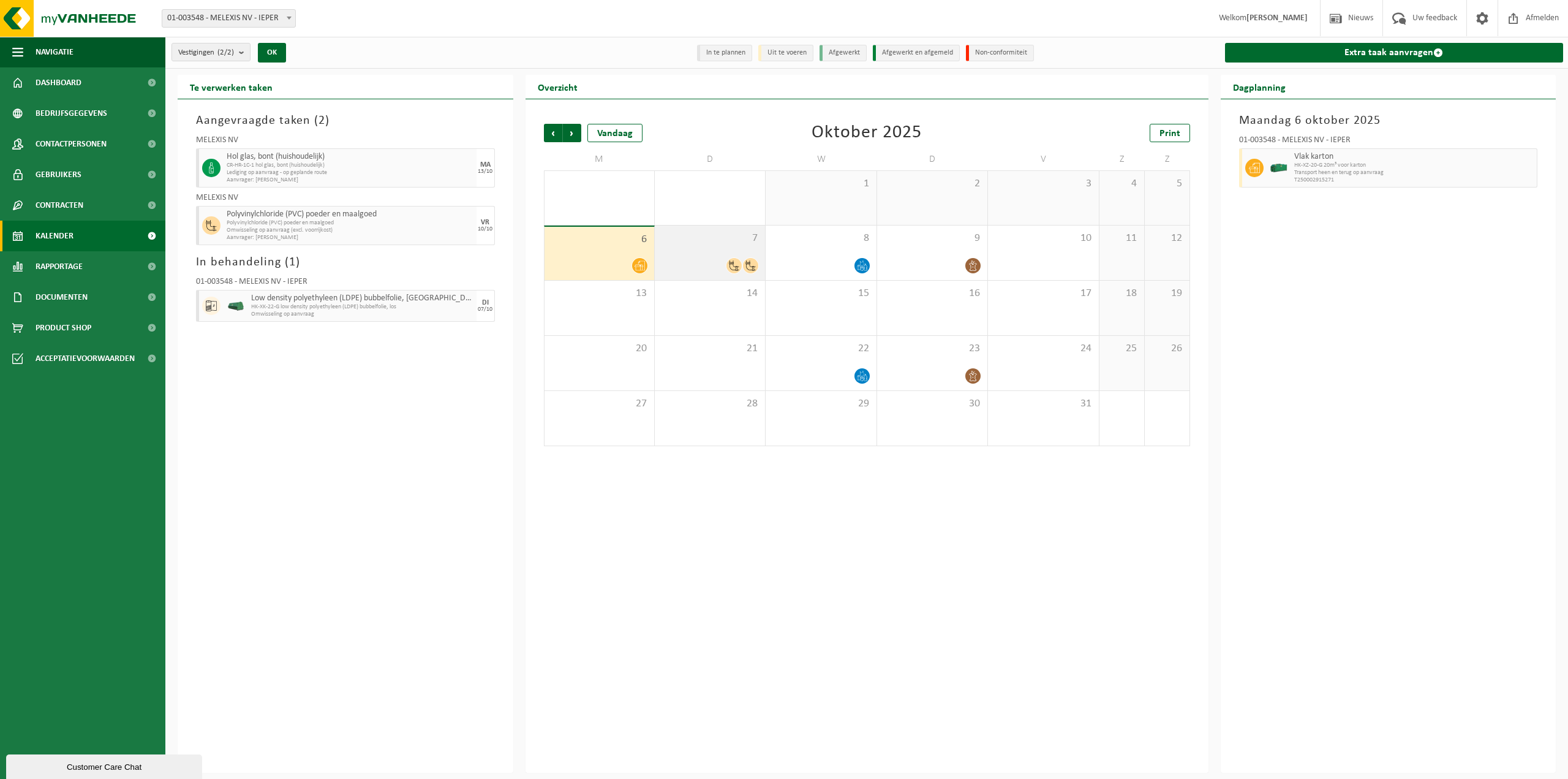
click at [715, 257] on div at bounding box center [710, 265] width 98 height 17
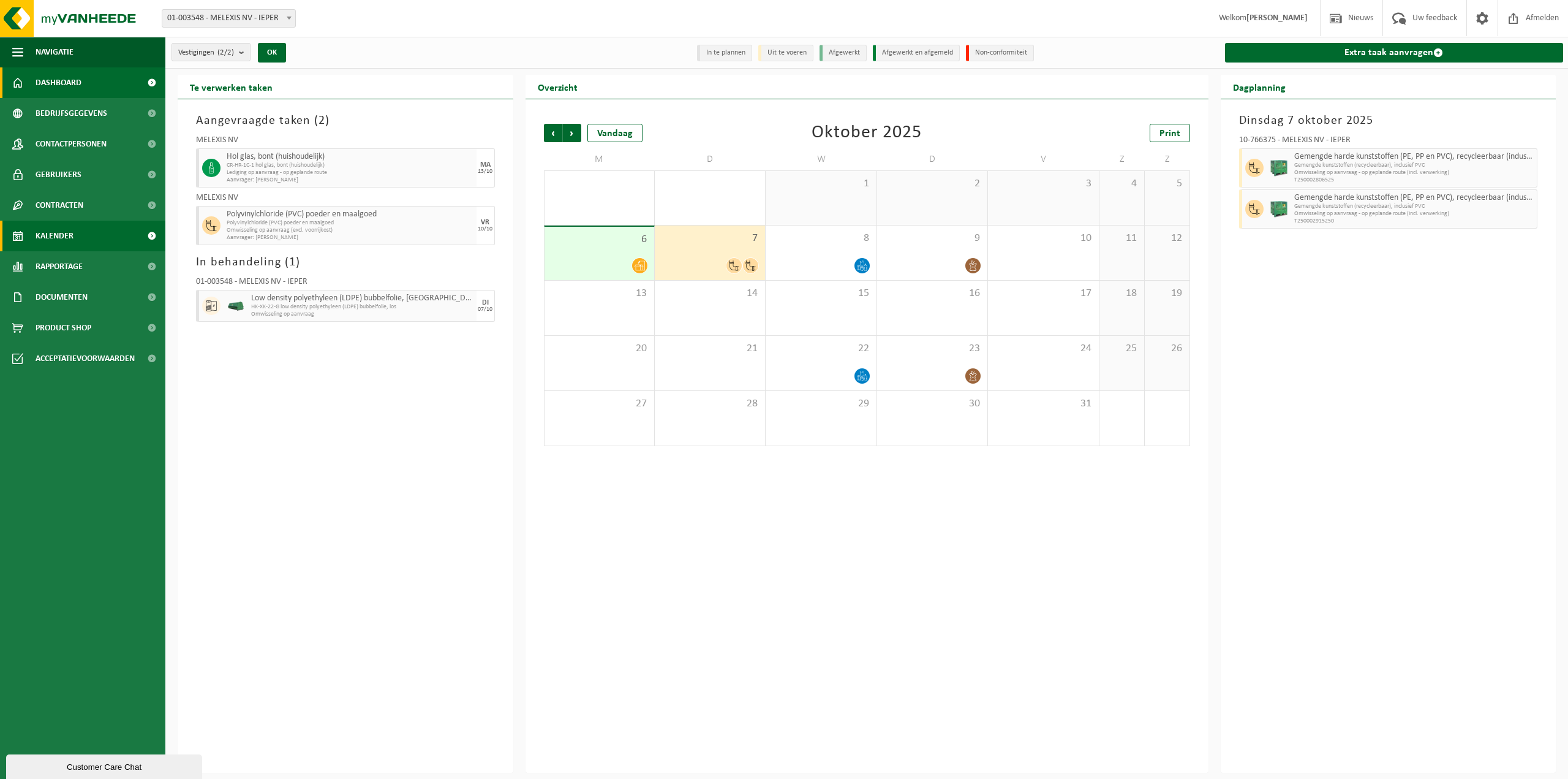
click at [74, 85] on span "Dashboard" at bounding box center [59, 82] width 46 height 31
